Goal: Submit feedback/report problem

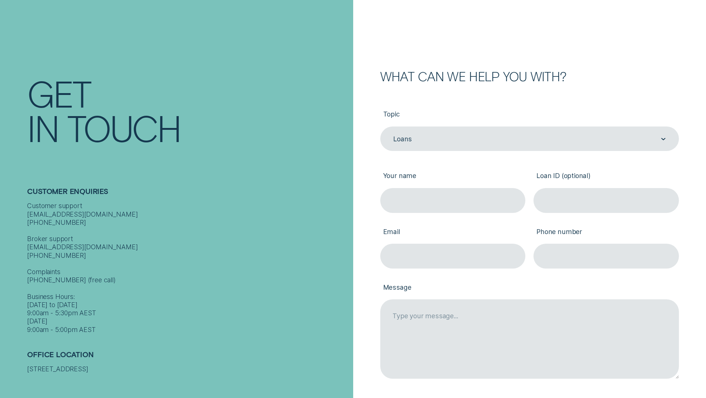
scroll to position [37, 0]
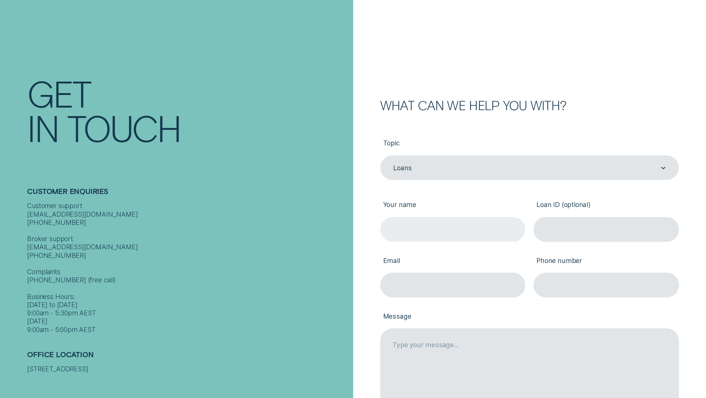
click at [431, 231] on input "Your name" at bounding box center [452, 229] width 145 height 25
click at [440, 226] on input "Your name" at bounding box center [452, 229] width 145 height 25
type input "[PERSON_NAME]"
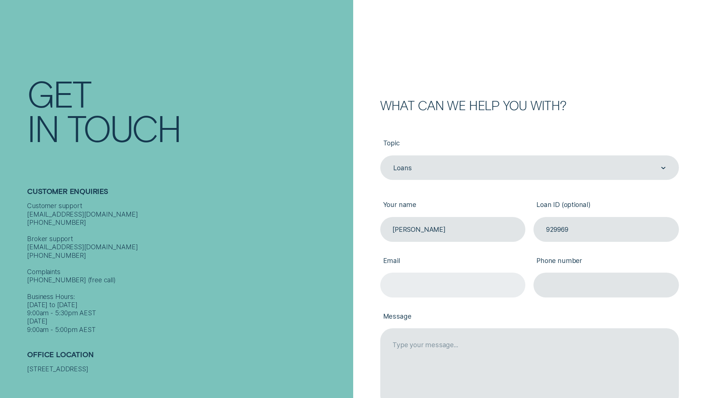
type input "929969"
click at [408, 281] on input "Email" at bounding box center [452, 285] width 145 height 25
type input "[EMAIL_ADDRESS][DOMAIN_NAME]"
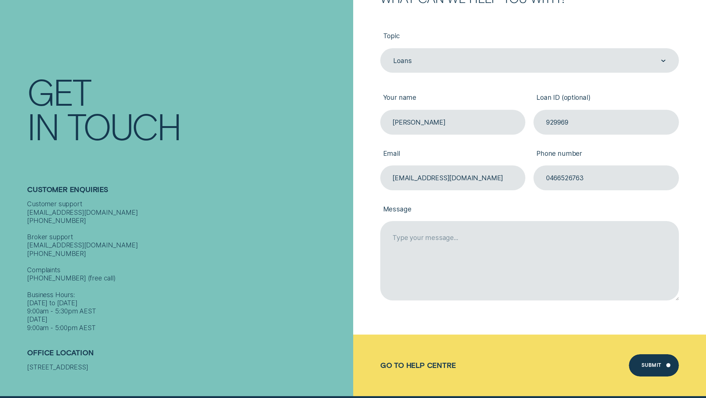
scroll to position [148, 0]
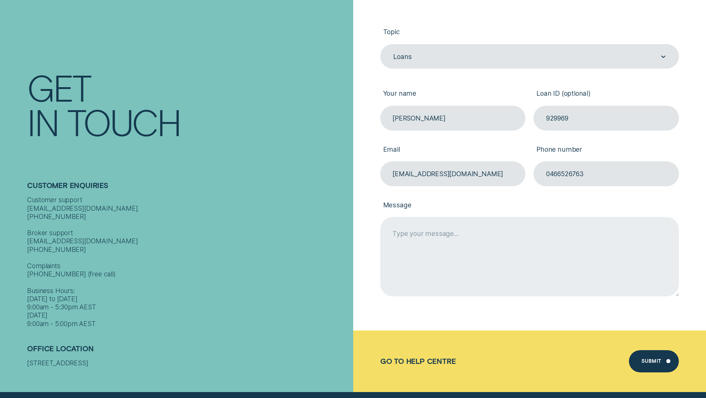
type input "0466526763"
click at [464, 255] on textarea "Message" at bounding box center [529, 256] width 299 height 79
click at [439, 236] on textarea "Message" at bounding box center [529, 256] width 299 height 79
paste textarea "Dear [PERSON_NAME] Team, I am writing to confirm that I have spoken with Wisr […"
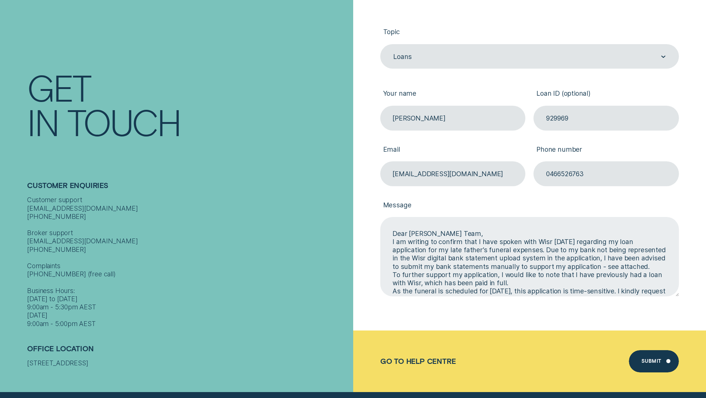
scroll to position [111, 0]
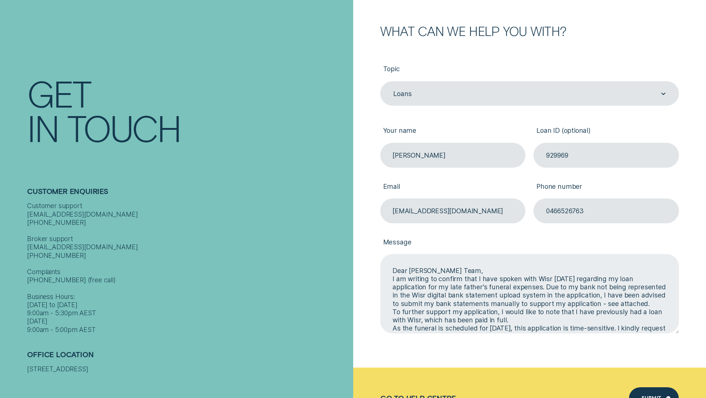
click at [620, 303] on textarea "Dear [PERSON_NAME] Team, I am writing to confirm that I have spoken with Wisr […" at bounding box center [529, 293] width 299 height 79
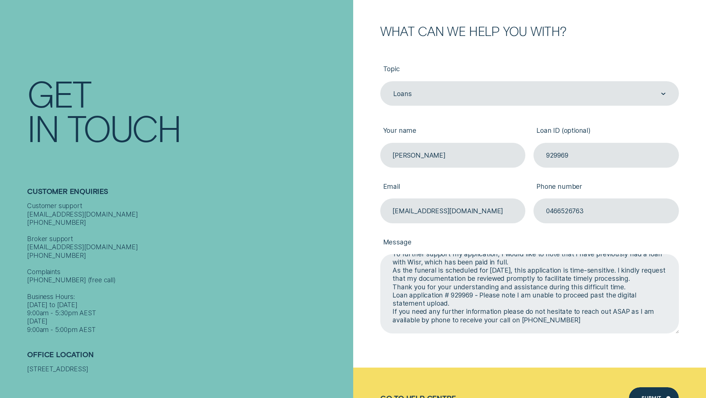
scroll to position [69, 0]
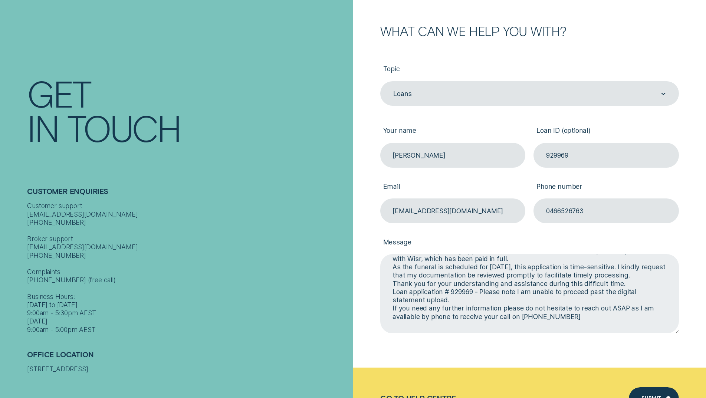
drag, startPoint x: 565, startPoint y: 305, endPoint x: 621, endPoint y: 285, distance: 58.7
click at [619, 286] on textarea "Dear [PERSON_NAME] Team, I am writing to confirm that I have spoken with Wisr […" at bounding box center [529, 293] width 299 height 79
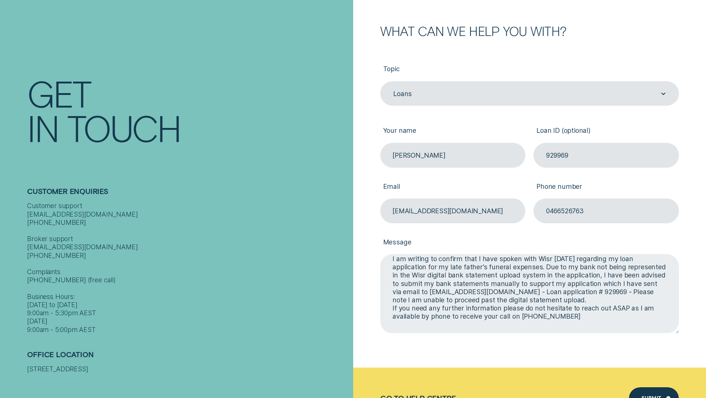
scroll to position [20, 0]
drag, startPoint x: 548, startPoint y: 290, endPoint x: 551, endPoint y: 298, distance: 8.3
click at [551, 298] on textarea "Dear [PERSON_NAME] Team, I am writing to confirm that I have spoken with Wisr […" at bounding box center [529, 293] width 299 height 79
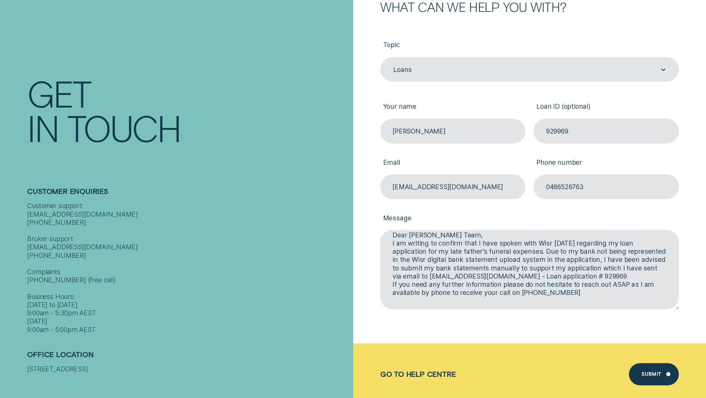
scroll to position [148, 0]
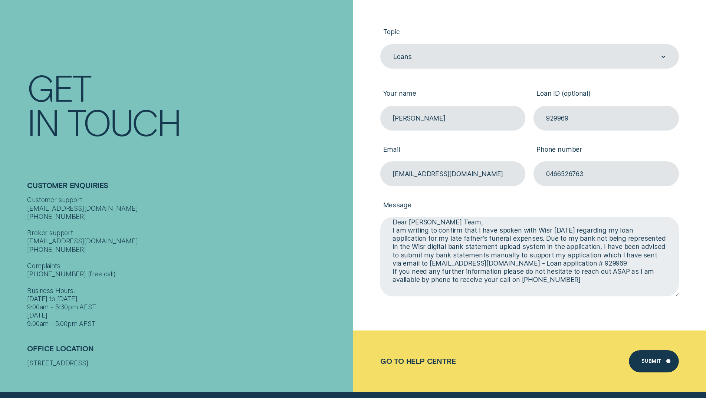
click at [556, 264] on textarea "Dear [PERSON_NAME] Team, I am writing to confirm that I have spoken with Wisr […" at bounding box center [529, 256] width 299 height 79
click at [558, 263] on textarea "Dear [PERSON_NAME] Team, I am writing to confirm that I have spoken with Wisr […" at bounding box center [529, 256] width 299 height 79
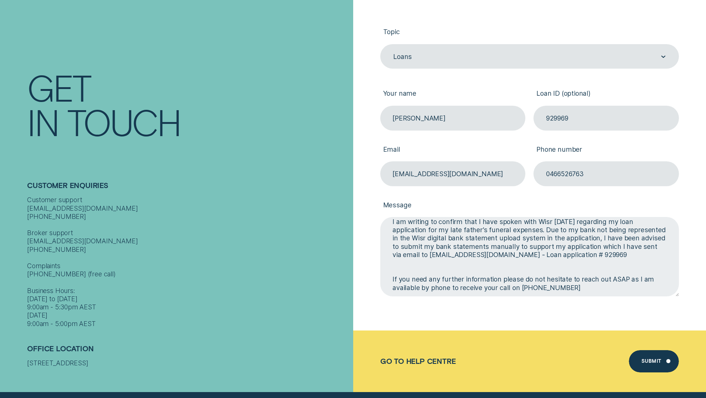
scroll to position [28, 0]
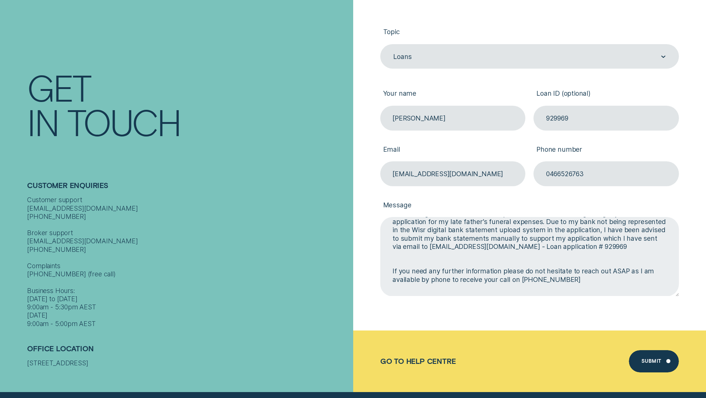
paste textarea "As the funeral is scheduled for [DATE], this application is time-sensitive. I k…"
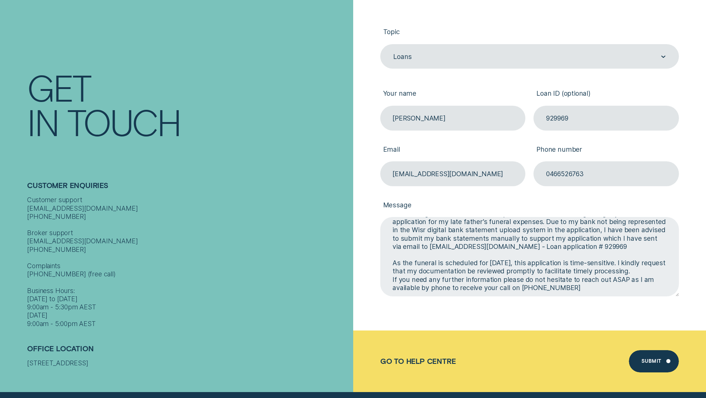
click at [460, 281] on textarea "Dear [PERSON_NAME] Team, I am writing to confirm that I have spoken with Wisr […" at bounding box center [529, 256] width 299 height 79
click at [457, 278] on textarea "Dear [PERSON_NAME] Team, I am writing to confirm that I have spoken with Wisr […" at bounding box center [529, 256] width 299 height 79
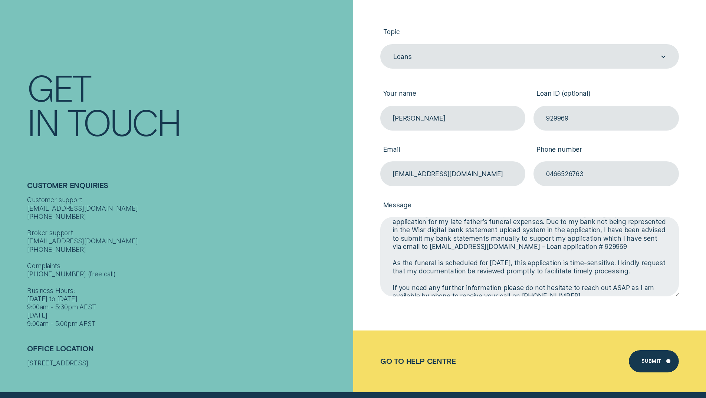
scroll to position [53, 0]
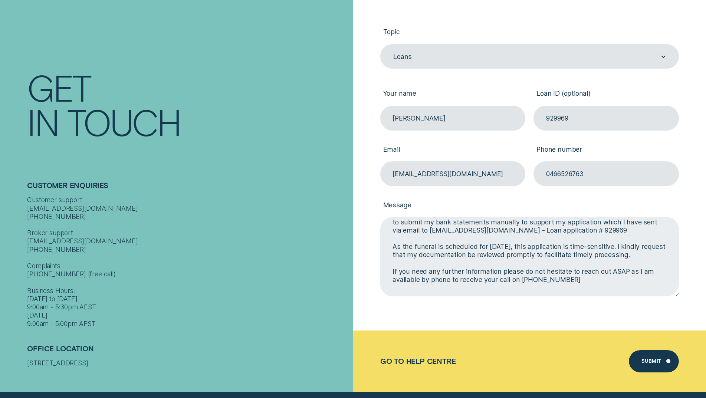
click at [452, 280] on textarea "Dear [PERSON_NAME] Team, I am writing to confirm that I have spoken with Wisr […" at bounding box center [529, 256] width 299 height 79
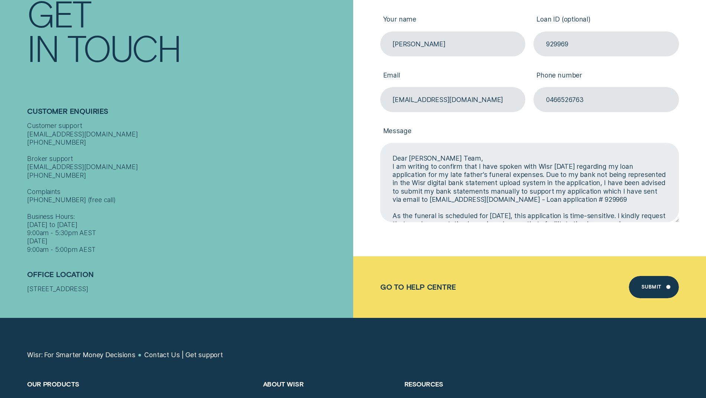
scroll to position [0, 0]
click at [456, 158] on textarea "Dear [PERSON_NAME] Team, I am writing to confirm that I have spoken with Wisr […" at bounding box center [529, 182] width 299 height 79
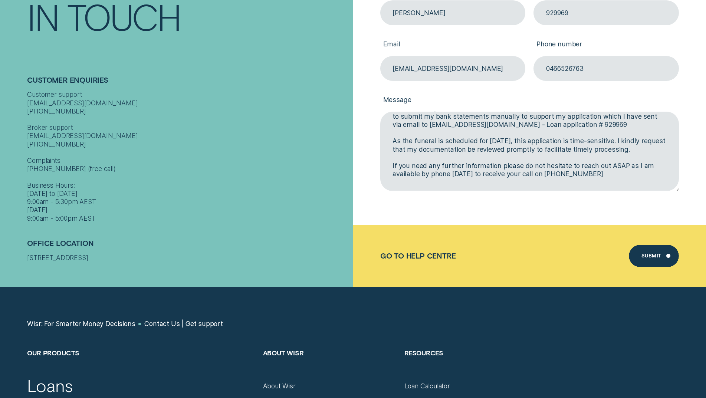
scroll to position [260, 0]
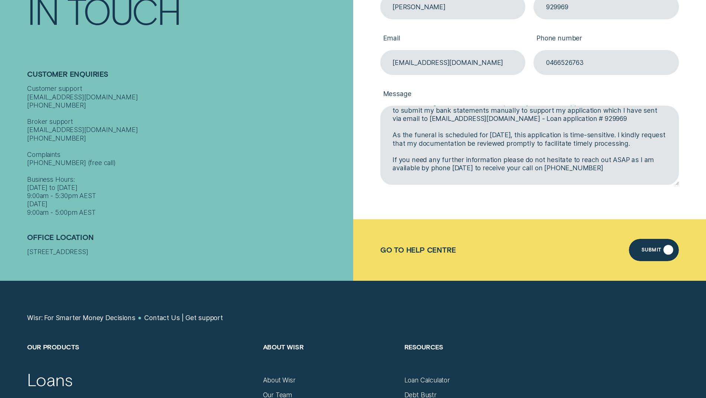
type textarea "Dear Wisr Team, I am writing to confirm that I have spoken with Wisr [DATE] reg…"
click at [655, 249] on div "Submit" at bounding box center [651, 251] width 20 height 4
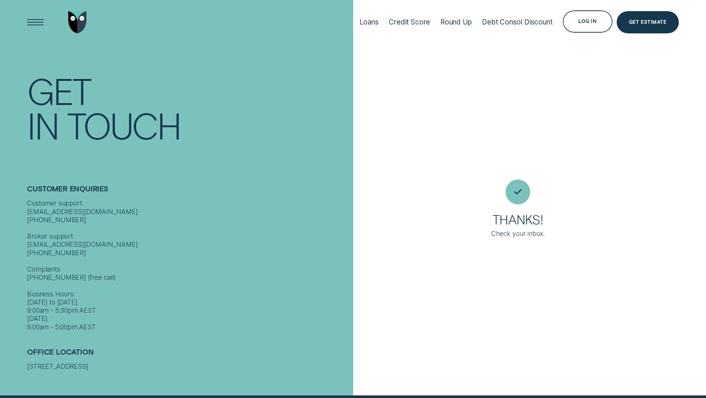
scroll to position [0, 0]
